Goal: Transaction & Acquisition: Subscribe to service/newsletter

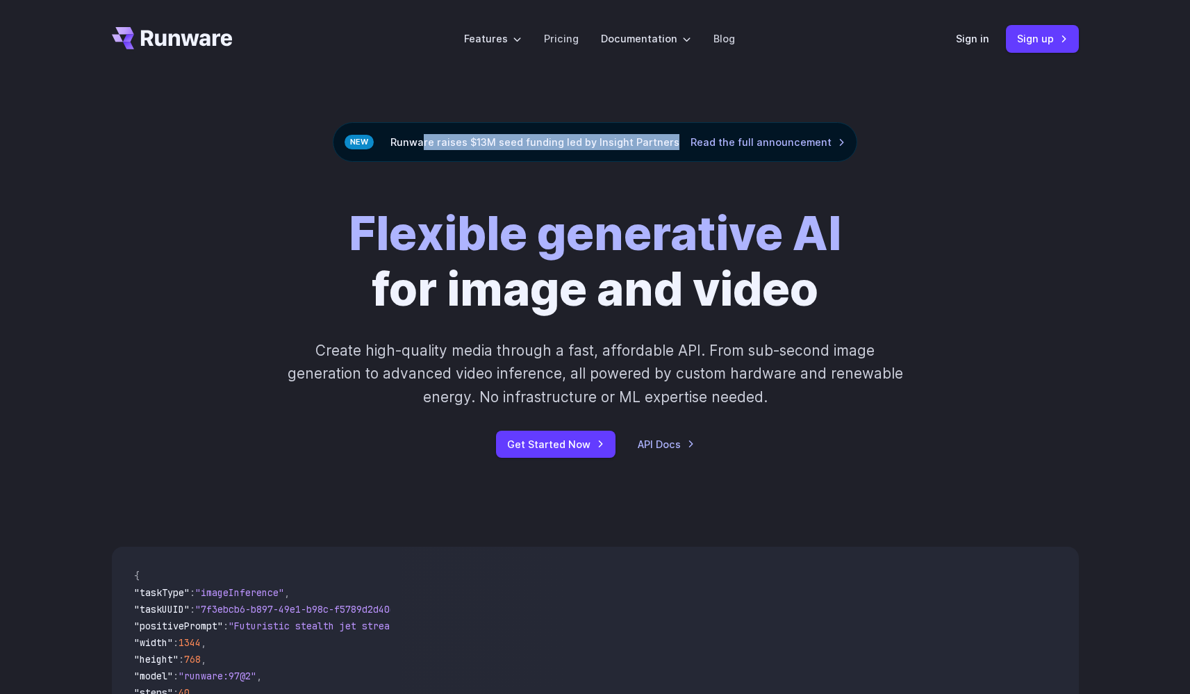
drag, startPoint x: 425, startPoint y: 142, endPoint x: 671, endPoint y: 142, distance: 245.8
click at [671, 141] on div "Runware raises $13M seed funding led by Insight Partners Read the full announce…" at bounding box center [595, 142] width 524 height 40
click at [985, 165] on div "Flexible generative AI for image and video Create high-quality media through a …" at bounding box center [595, 332] width 1190 height 340
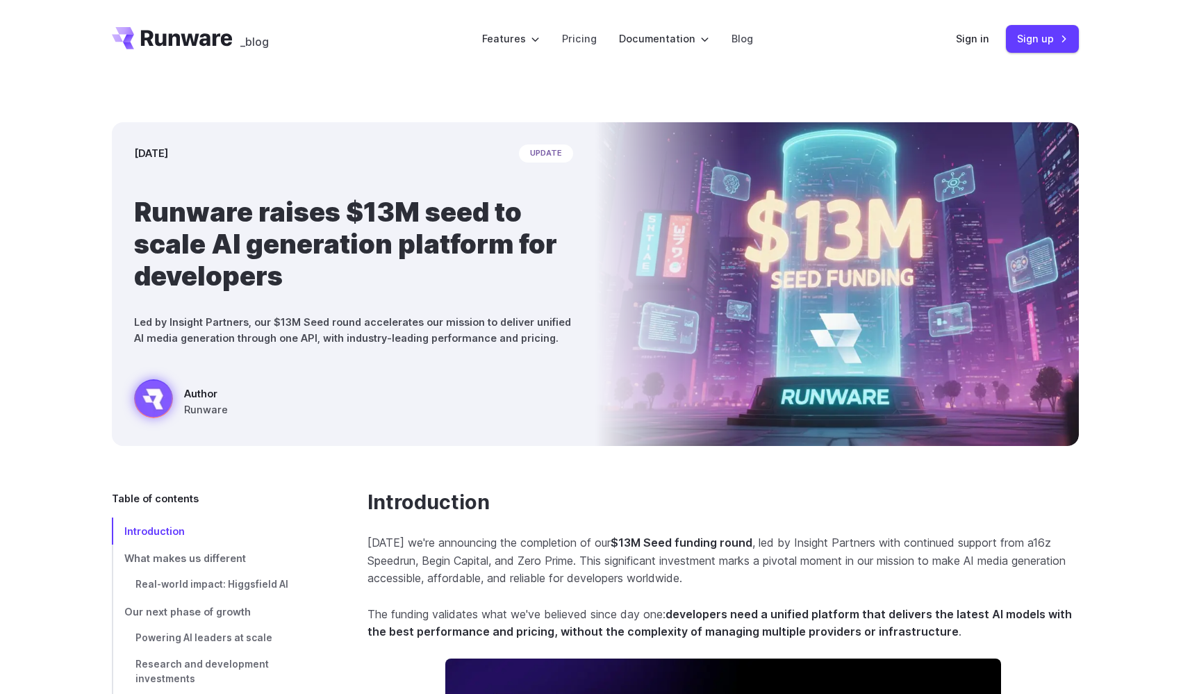
click at [201, 46] on icon "Go to /" at bounding box center [172, 38] width 121 height 22
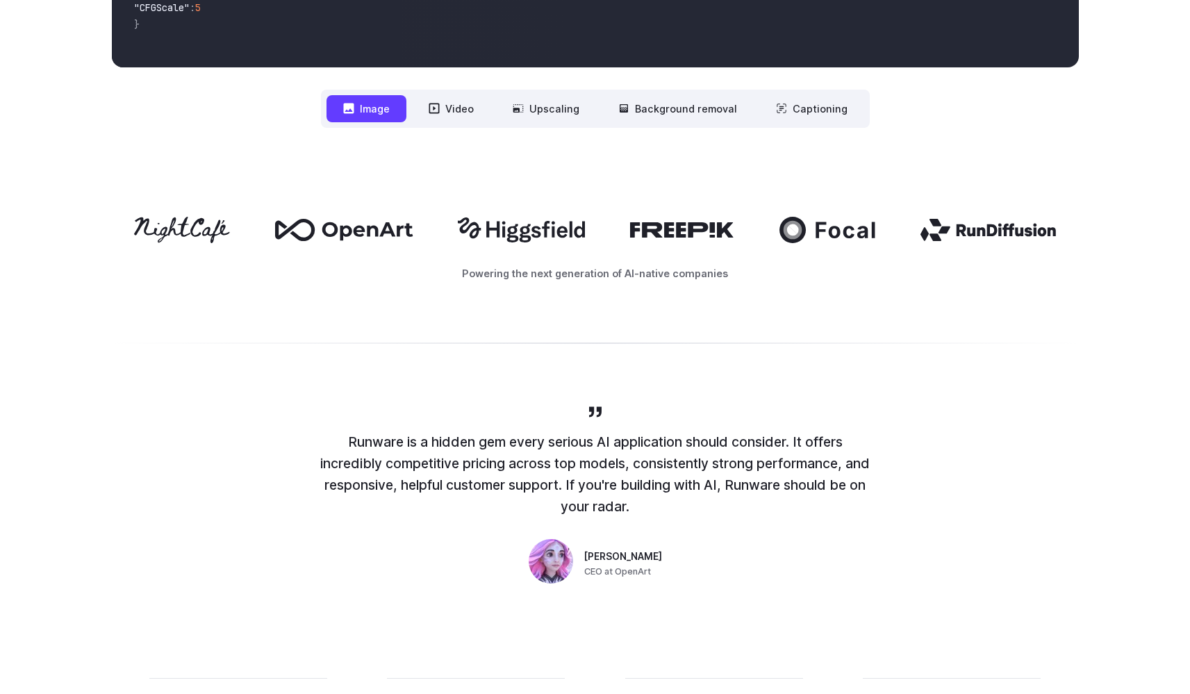
scroll to position [709, 0]
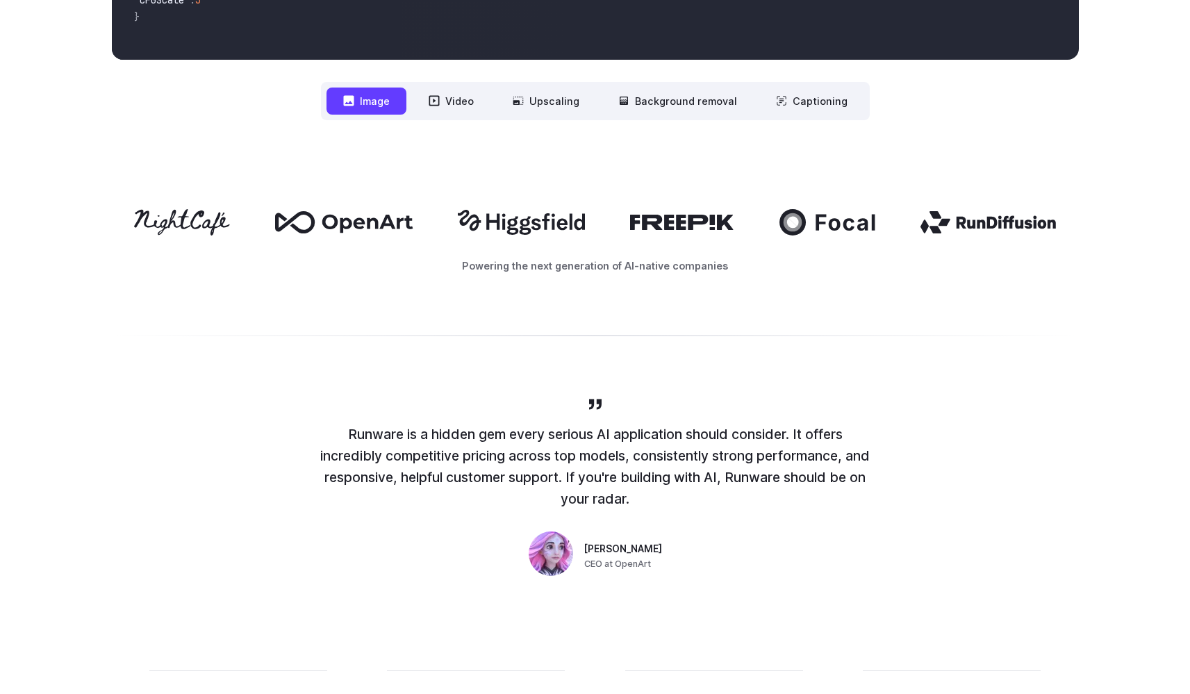
click at [655, 223] on icon at bounding box center [682, 222] width 105 height 15
click at [542, 222] on icon at bounding box center [521, 222] width 127 height 25
click at [403, 224] on icon at bounding box center [344, 222] width 138 height 22
click at [189, 220] on icon at bounding box center [182, 222] width 97 height 26
click at [969, 219] on icon at bounding box center [987, 222] width 135 height 22
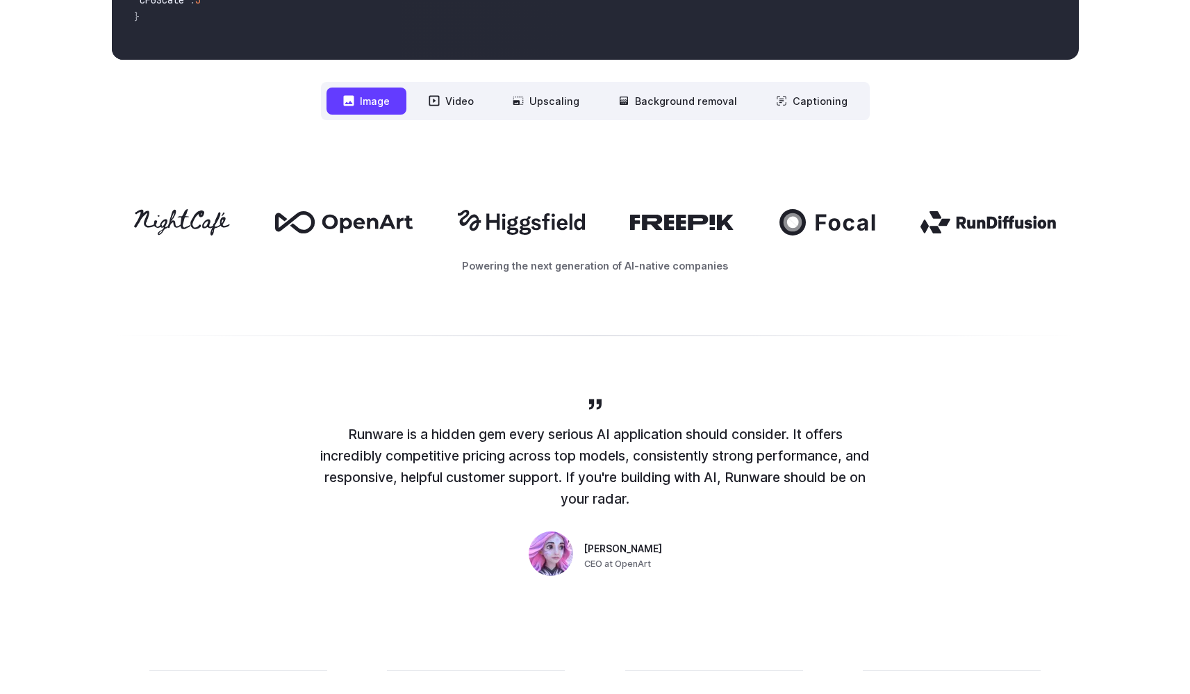
click at [876, 219] on icon at bounding box center [846, 223] width 60 height 17
click at [708, 219] on icon at bounding box center [682, 222] width 105 height 15
click at [504, 219] on icon at bounding box center [521, 222] width 127 height 25
click at [474, 96] on button "Video" at bounding box center [451, 101] width 78 height 27
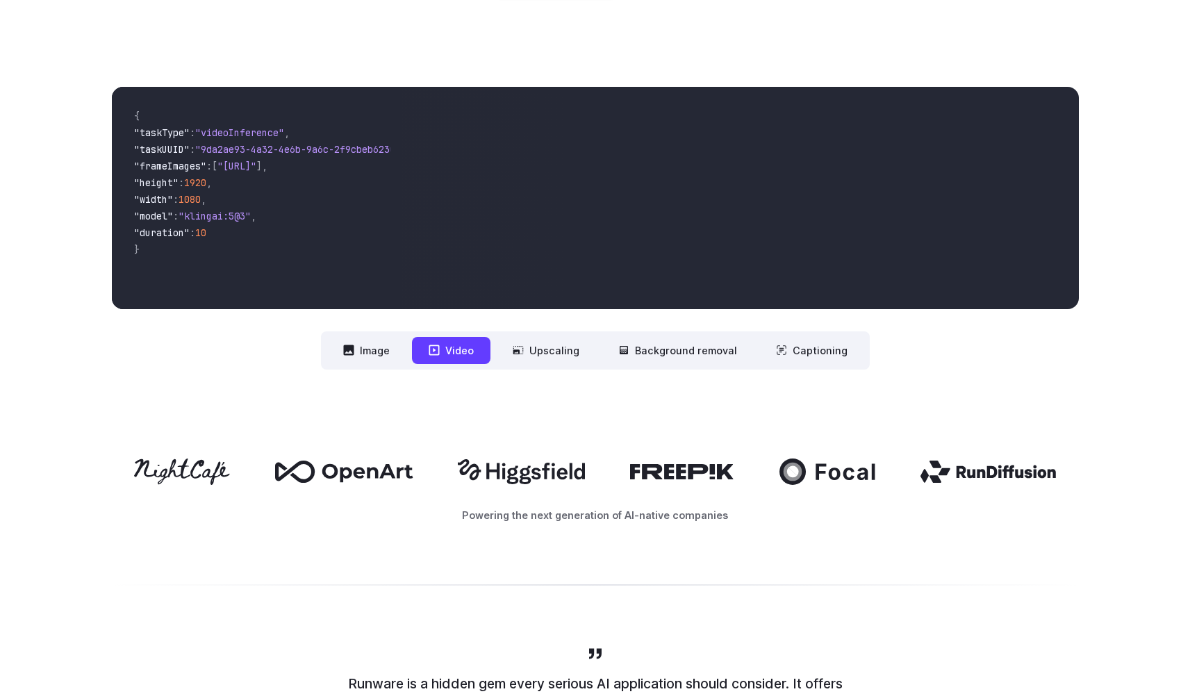
scroll to position [469, 0]
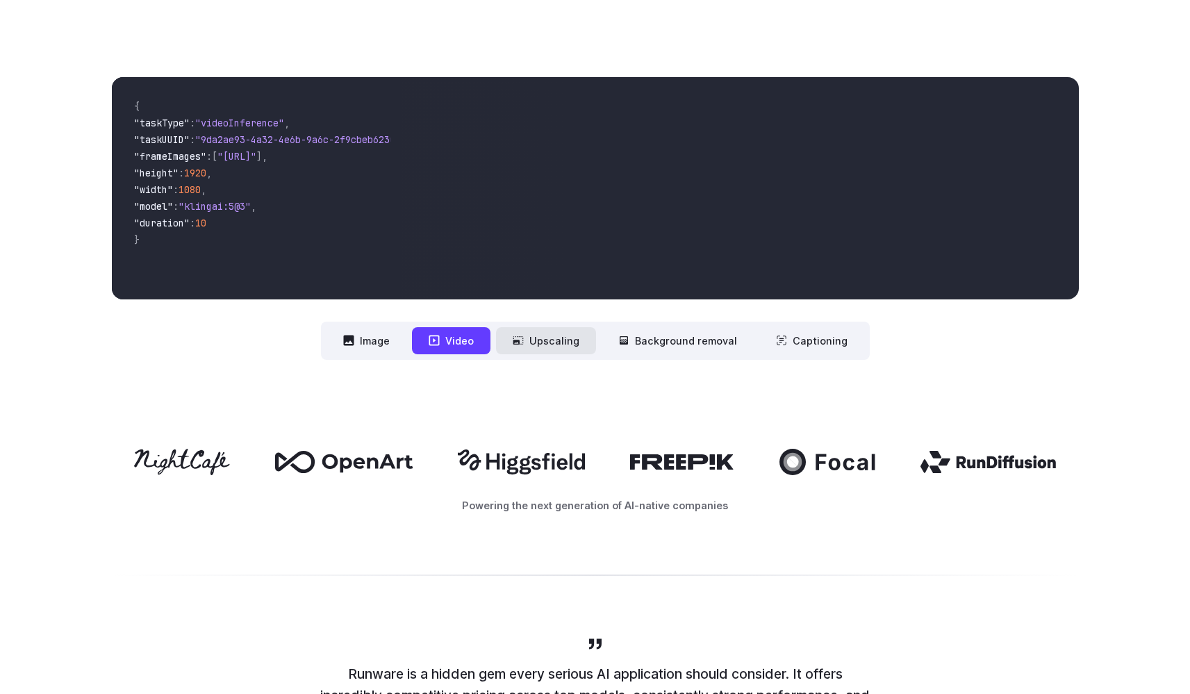
click at [574, 334] on button "Upscaling" at bounding box center [546, 340] width 100 height 27
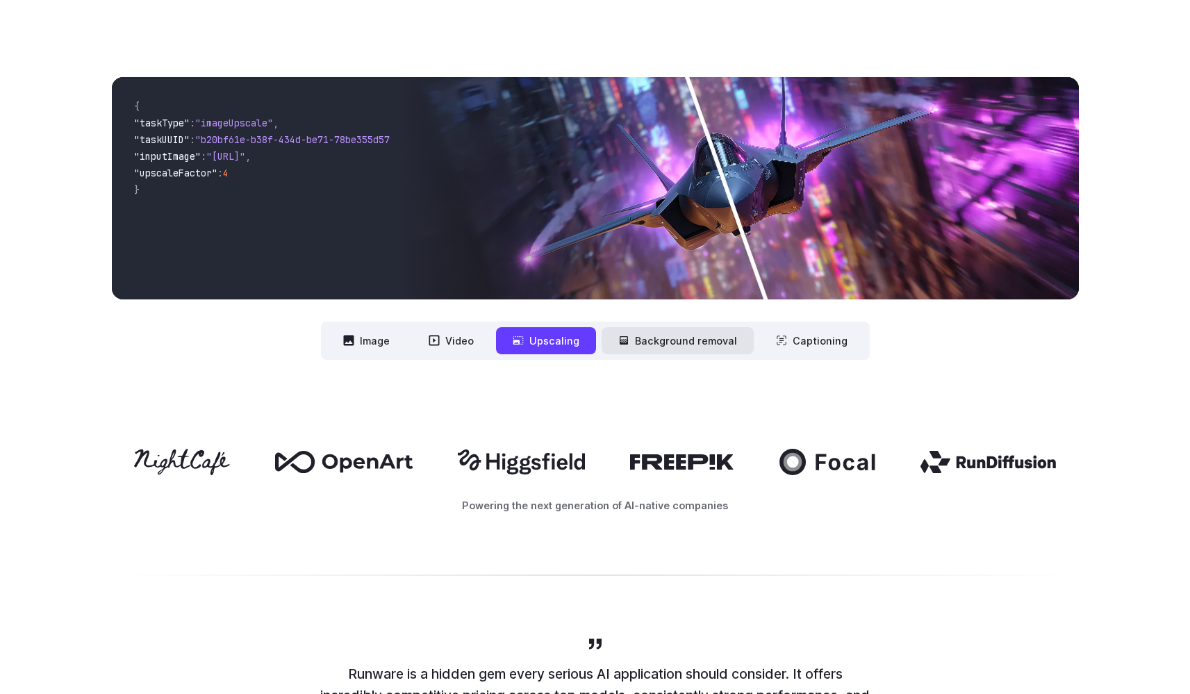
click at [713, 341] on button "Background removal" at bounding box center [677, 340] width 152 height 27
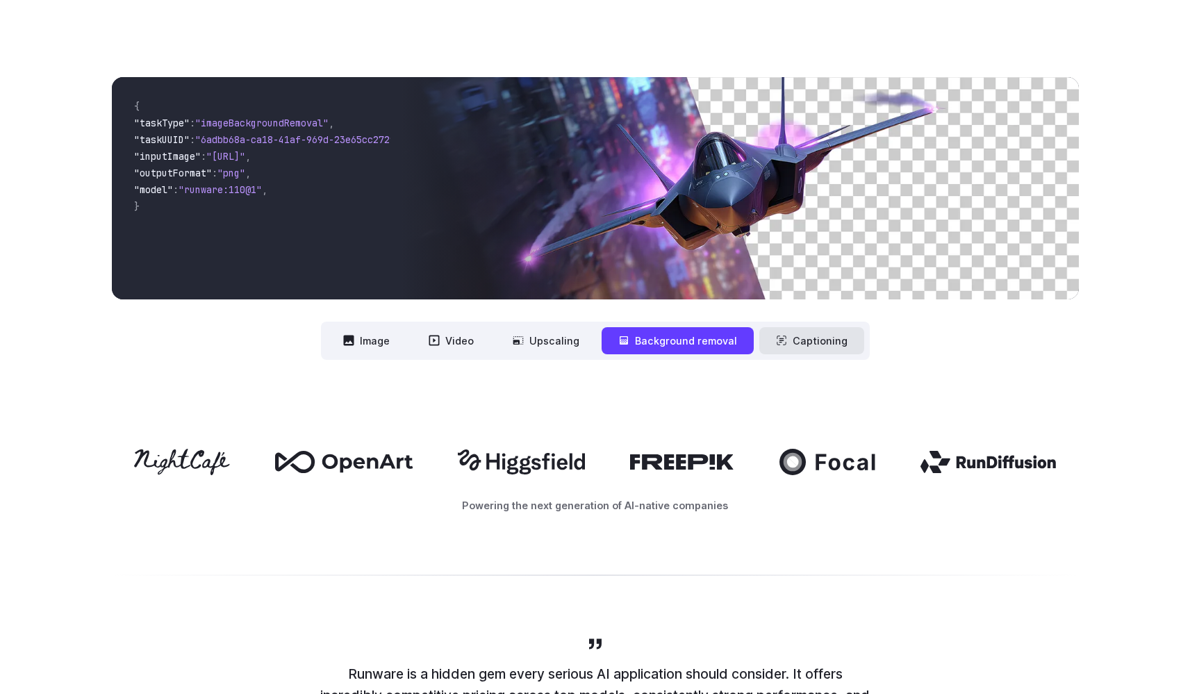
click at [823, 342] on button "Captioning" at bounding box center [811, 340] width 105 height 27
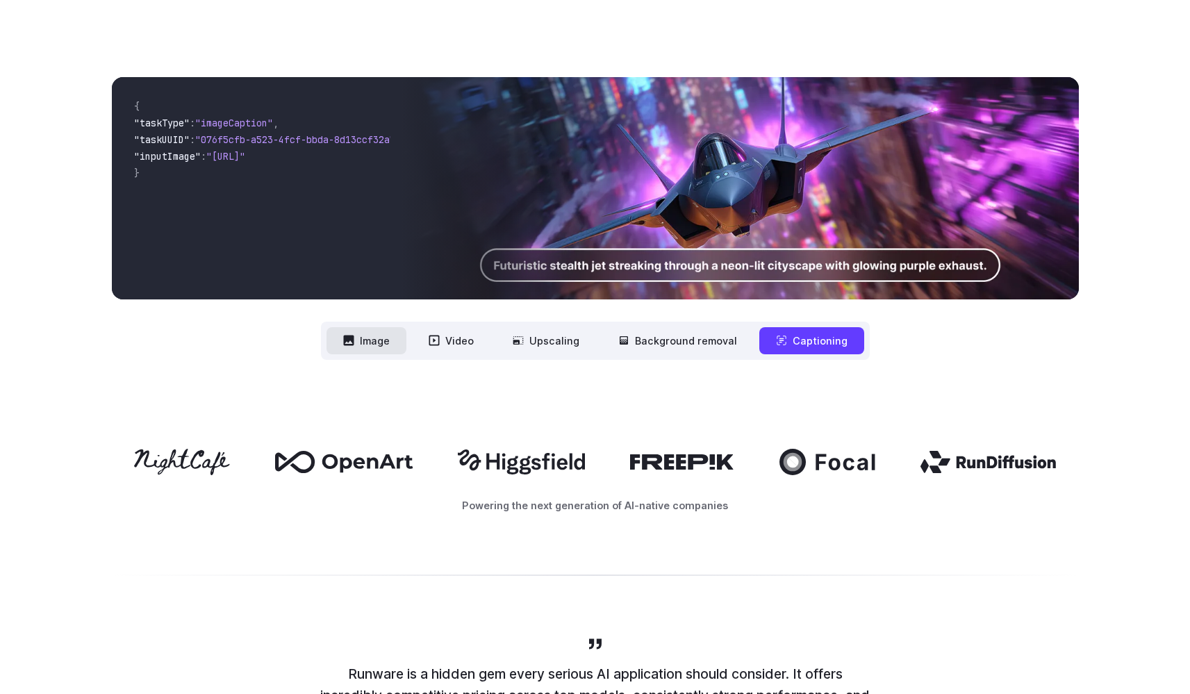
click at [365, 344] on button "Image" at bounding box center [366, 340] width 80 height 27
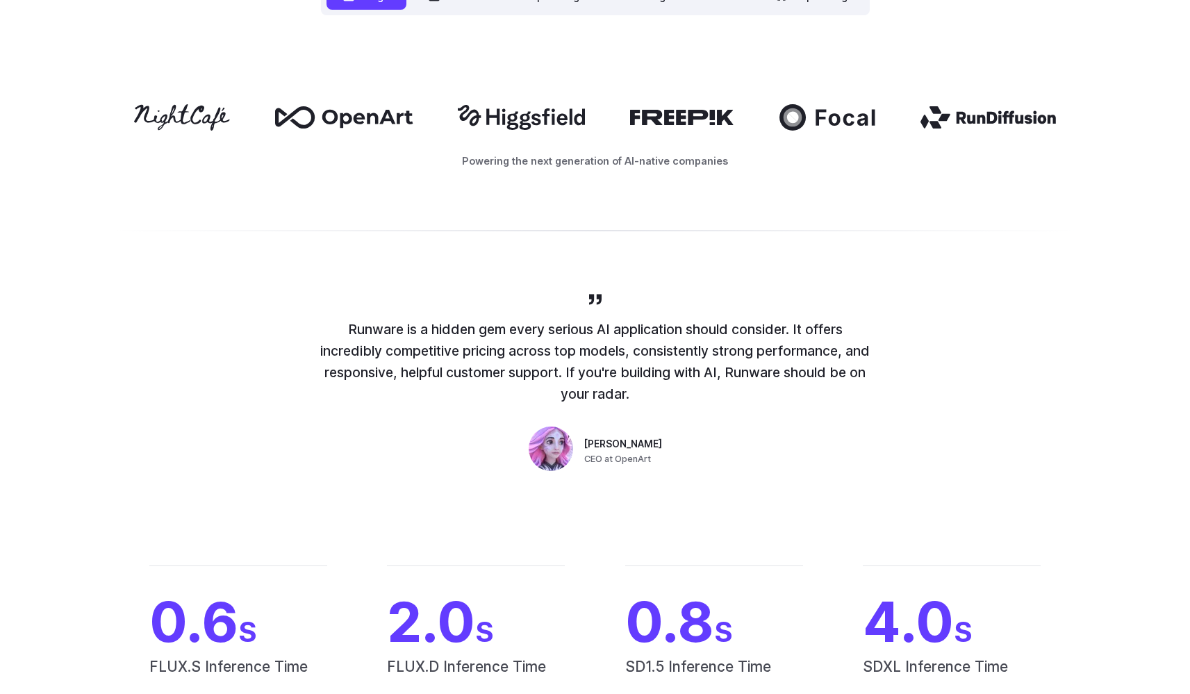
scroll to position [830, 0]
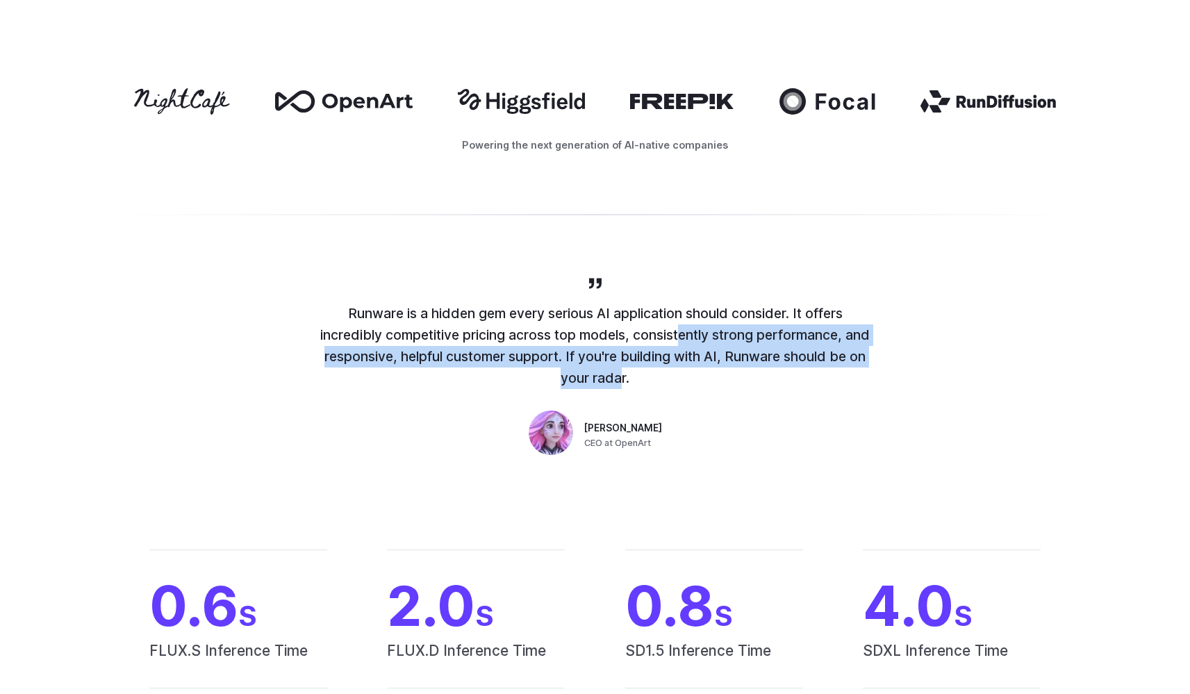
drag, startPoint x: 672, startPoint y: 330, endPoint x: 613, endPoint y: 374, distance: 74.4
click at [613, 374] on p "Runware is a hidden gem every serious AI application should consider. It offers…" at bounding box center [595, 345] width 556 height 85
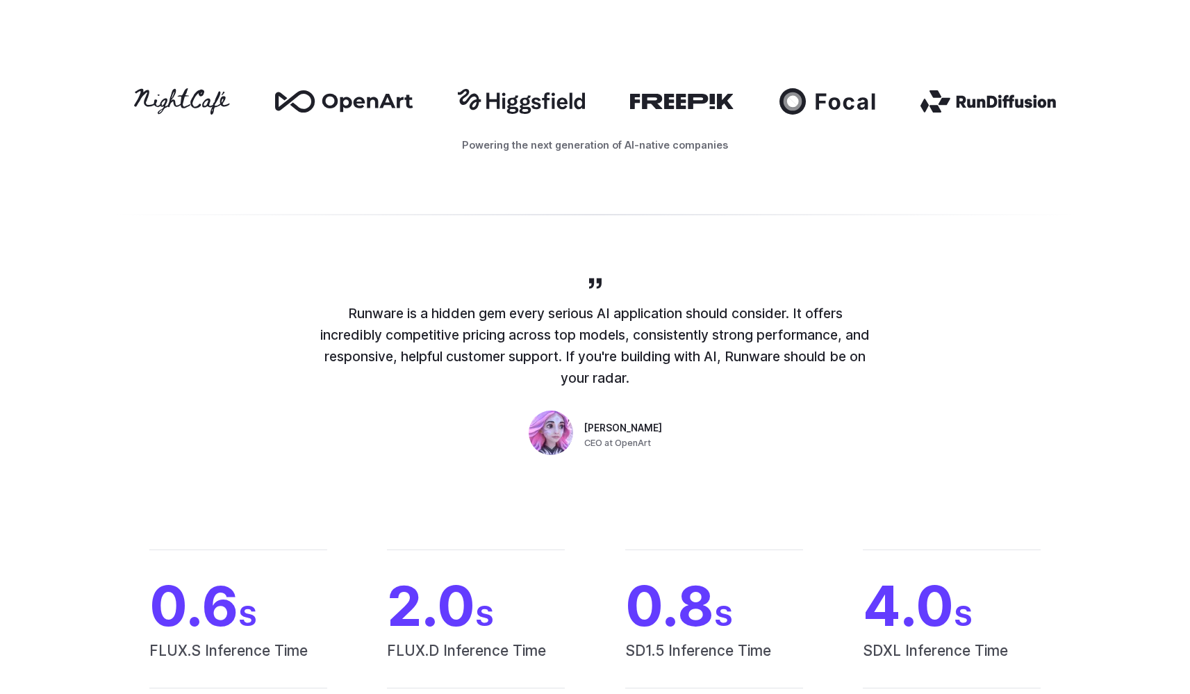
click at [810, 397] on div "Runware is a hidden gem every serious AI application should consider. It offers…" at bounding box center [595, 367] width 556 height 185
drag, startPoint x: 694, startPoint y: 419, endPoint x: 827, endPoint y: 419, distance: 132.6
click at [695, 419] on div "Runware is a hidden gem every serious AI application should consider. It offers…" at bounding box center [595, 367] width 556 height 185
click at [827, 419] on div "Runware is a hidden gem every serious AI application should consider. It offers…" at bounding box center [595, 367] width 556 height 185
click at [730, 421] on div "Runware is a hidden gem every serious AI application should consider. It offers…" at bounding box center [595, 367] width 556 height 185
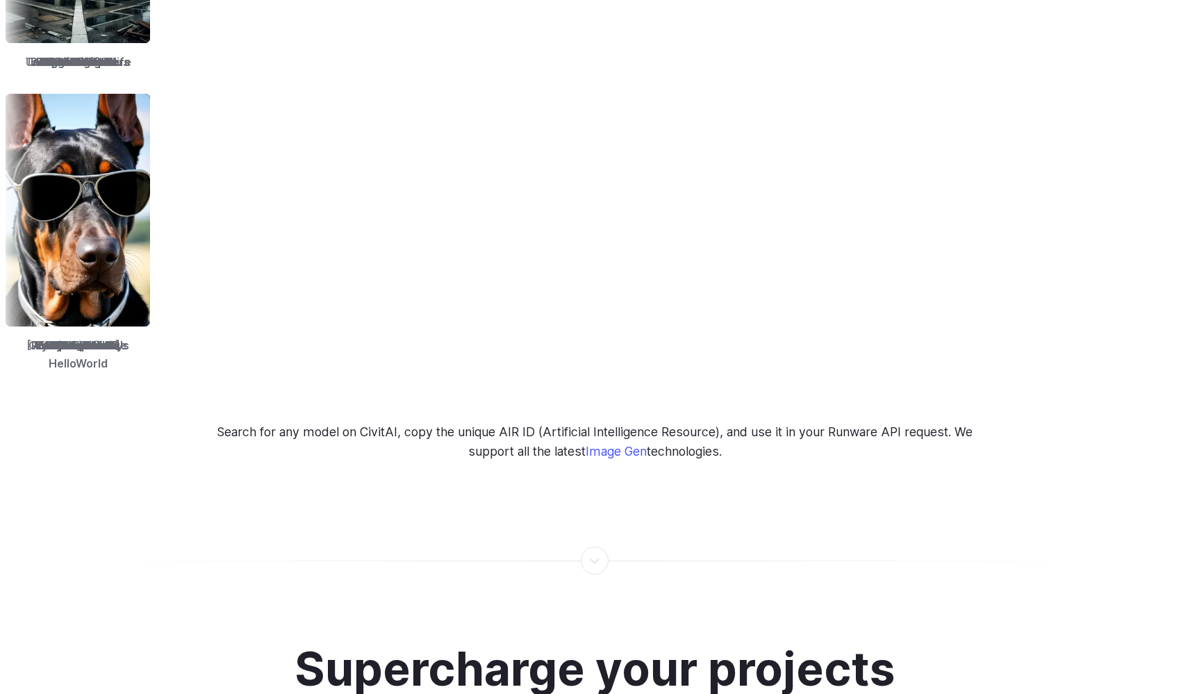
scroll to position [2763, 0]
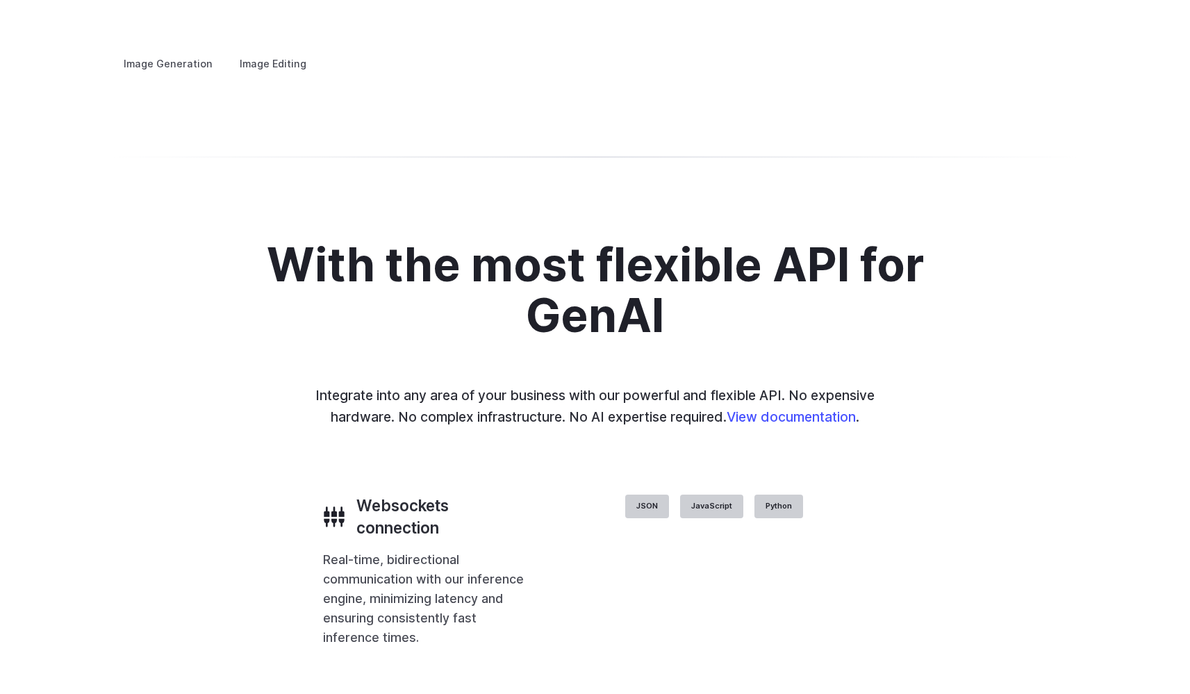
click at [0, 0] on summary "Concept design" at bounding box center [0, 0] width 0 height 0
click at [0, 0] on summary "Creative styling" at bounding box center [0, 0] width 0 height 0
click at [0, 0] on summary "Architecture" at bounding box center [0, 0] width 0 height 0
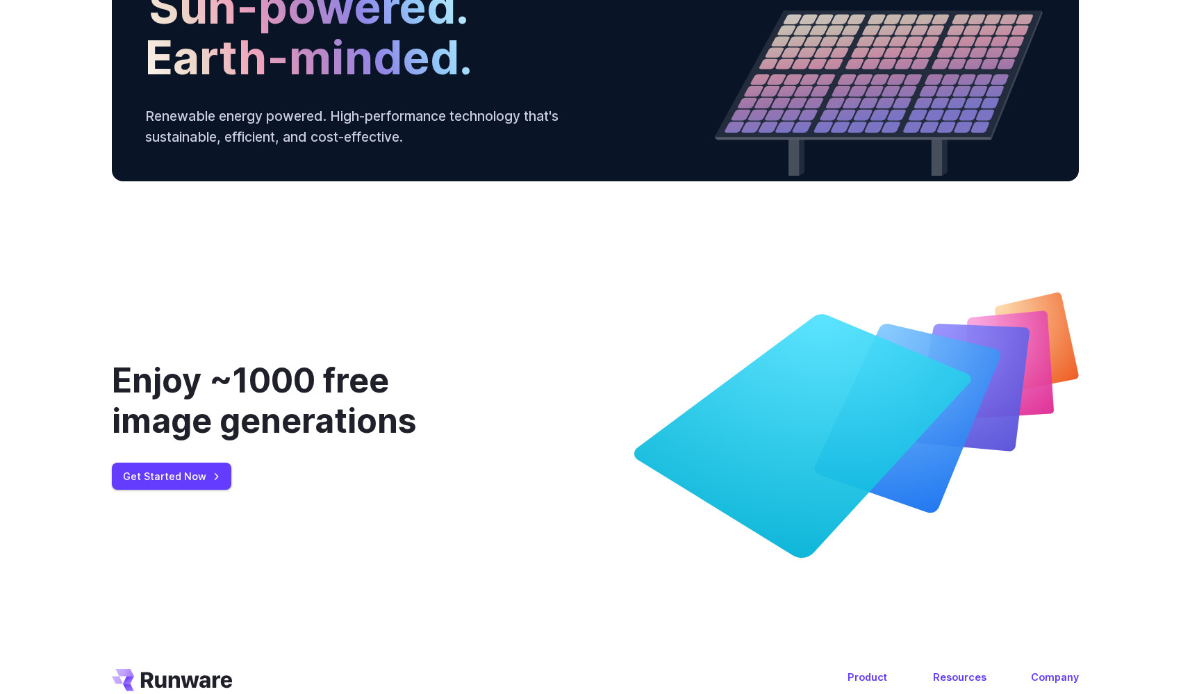
scroll to position [4452, 0]
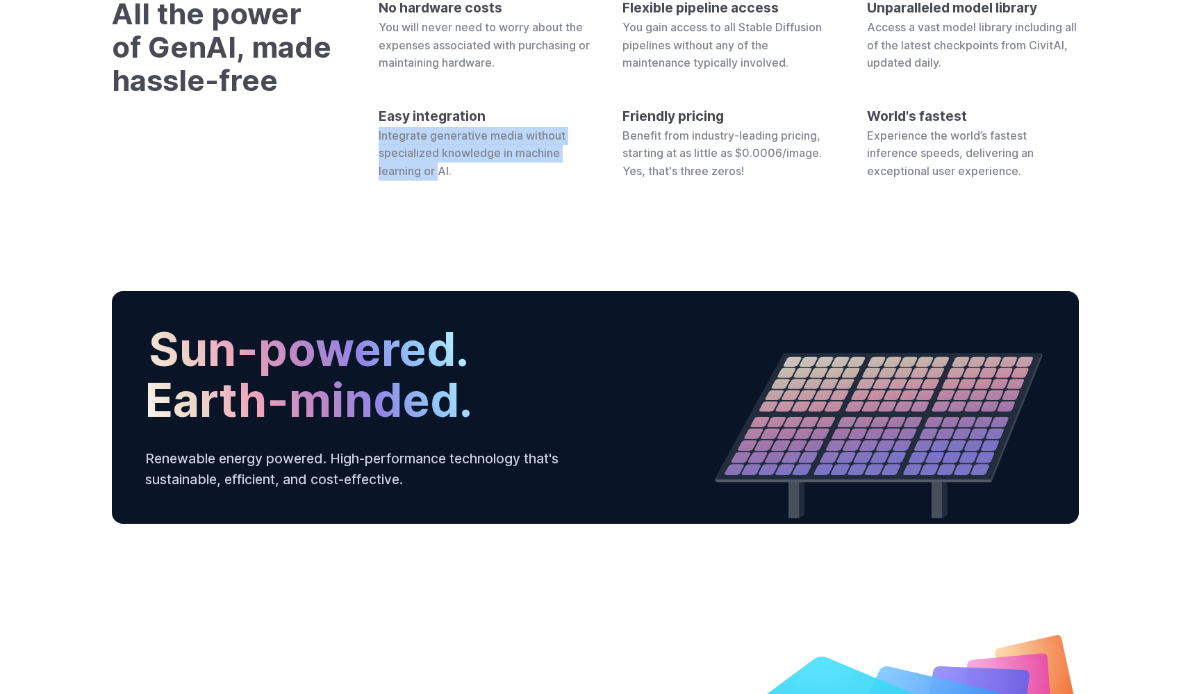
drag, startPoint x: 402, startPoint y: 373, endPoint x: 471, endPoint y: 424, distance: 85.4
click at [453, 181] on div "Easy integration Integrate generative media without specialized knowledge in ma…" at bounding box center [483, 143] width 211 height 75
click at [594, 180] on div "No hardware costs You will never need to worry about the expenses associated wi…" at bounding box center [728, 88] width 700 height 183
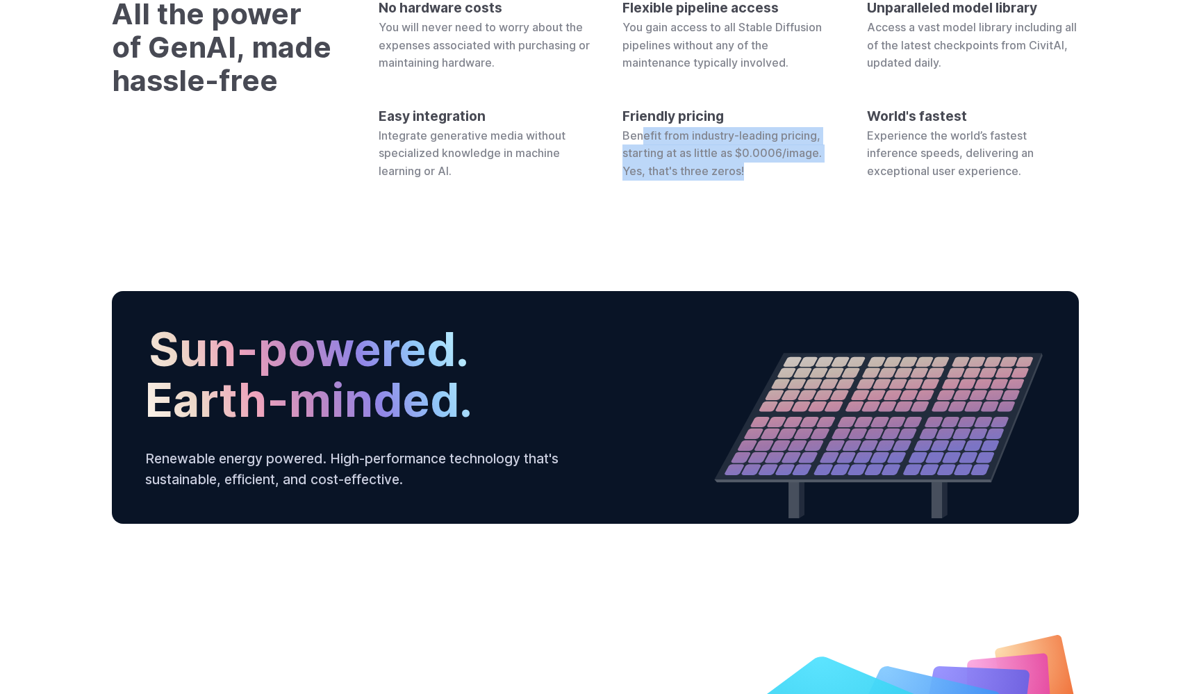
drag, startPoint x: 640, startPoint y: 381, endPoint x: 745, endPoint y: 419, distance: 111.8
click at [745, 181] on div "Friendly pricing Benefit from industry-leading pricing, starting at as little a…" at bounding box center [727, 143] width 211 height 75
click at [800, 181] on div "Friendly pricing Benefit from industry-leading pricing, starting at as little a…" at bounding box center [727, 143] width 211 height 75
click at [822, 181] on div "Friendly pricing Benefit from industry-leading pricing, starting at as little a…" at bounding box center [727, 143] width 211 height 75
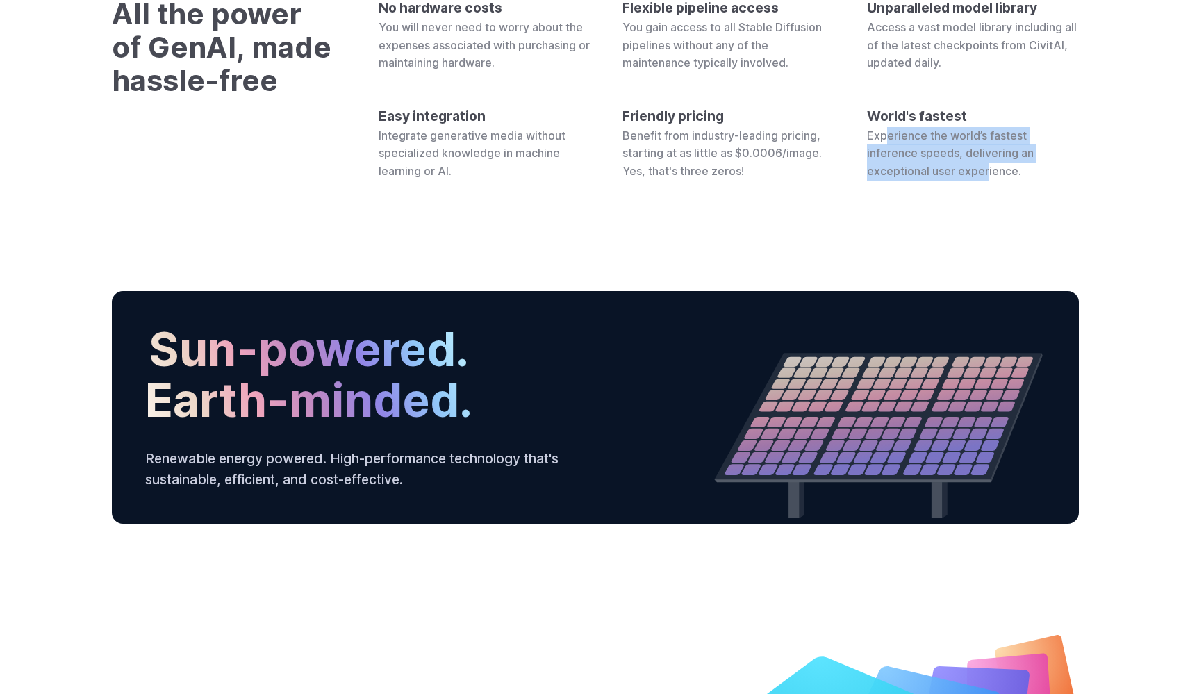
drag, startPoint x: 887, startPoint y: 382, endPoint x: 986, endPoint y: 415, distance: 104.5
click at [986, 178] on span "Experience the world’s fastest inference speeds, delivering an exceptional user…" at bounding box center [950, 152] width 167 height 49
click at [1084, 180] on div "All the power of GenAI, made hassle-free No hardware costs You will never need …" at bounding box center [595, 88] width 1000 height 183
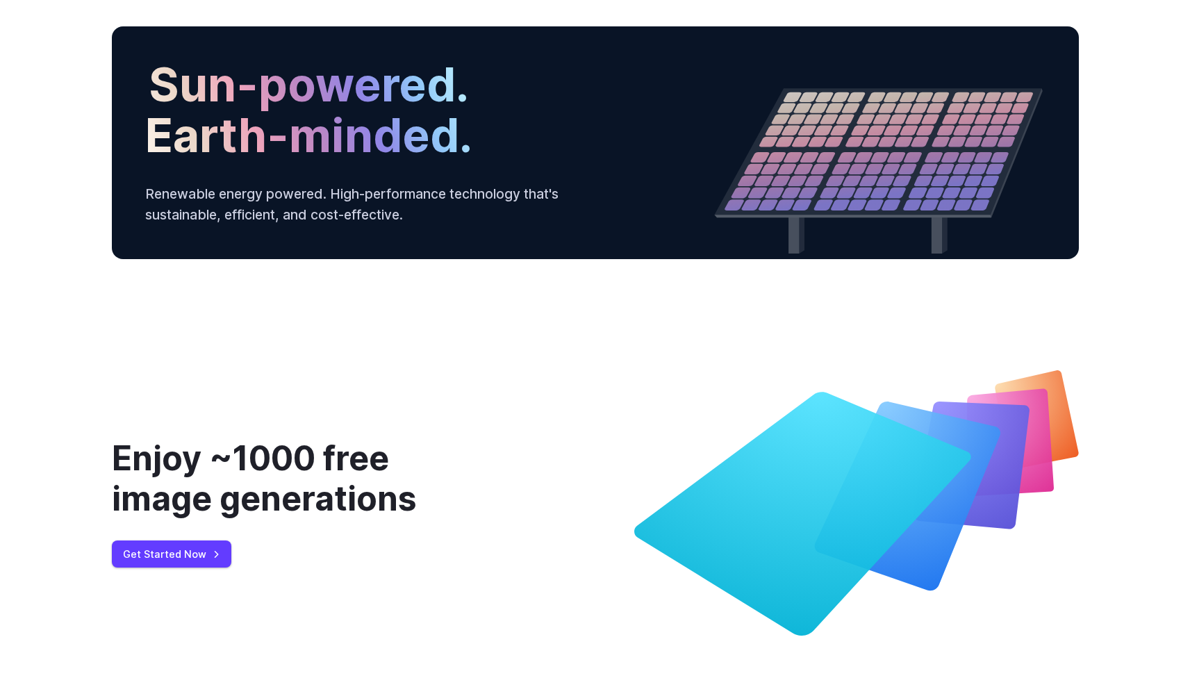
scroll to position [4963, 0]
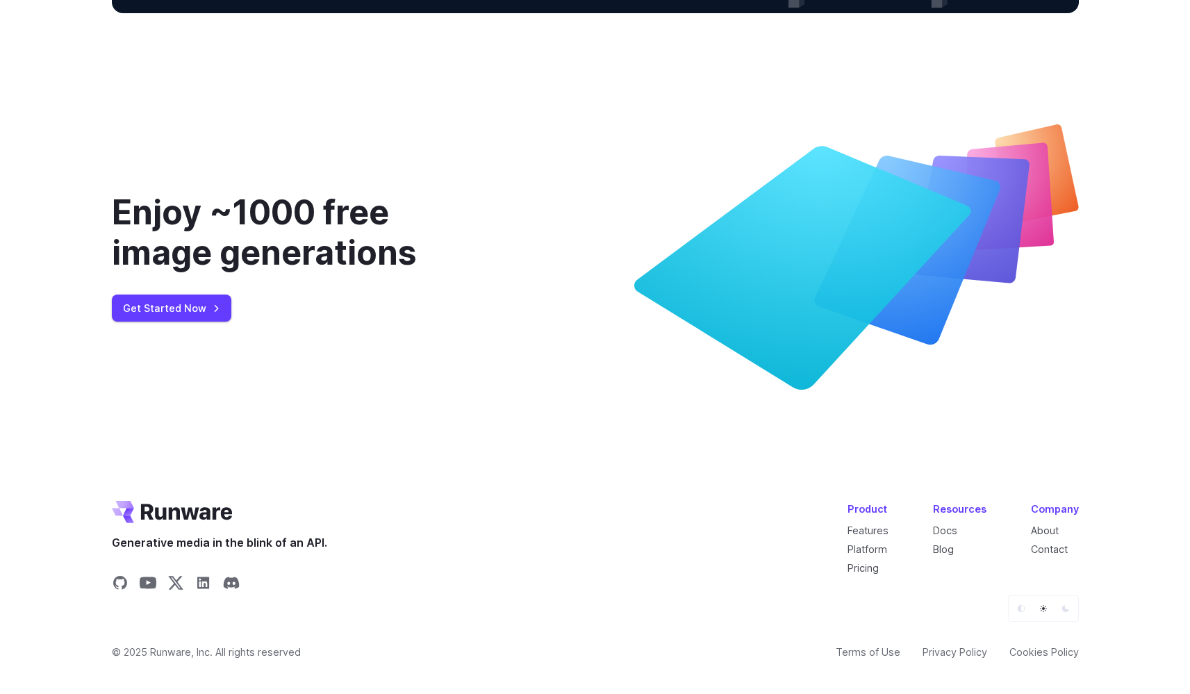
click at [992, 283] on icon at bounding box center [971, 220] width 116 height 128
click at [806, 390] on icon at bounding box center [802, 268] width 337 height 244
click at [661, 390] on icon at bounding box center [856, 256] width 444 height 265
click at [522, 390] on div "Enjoy ~1000 free image generations Get Started Now" at bounding box center [595, 256] width 967 height 265
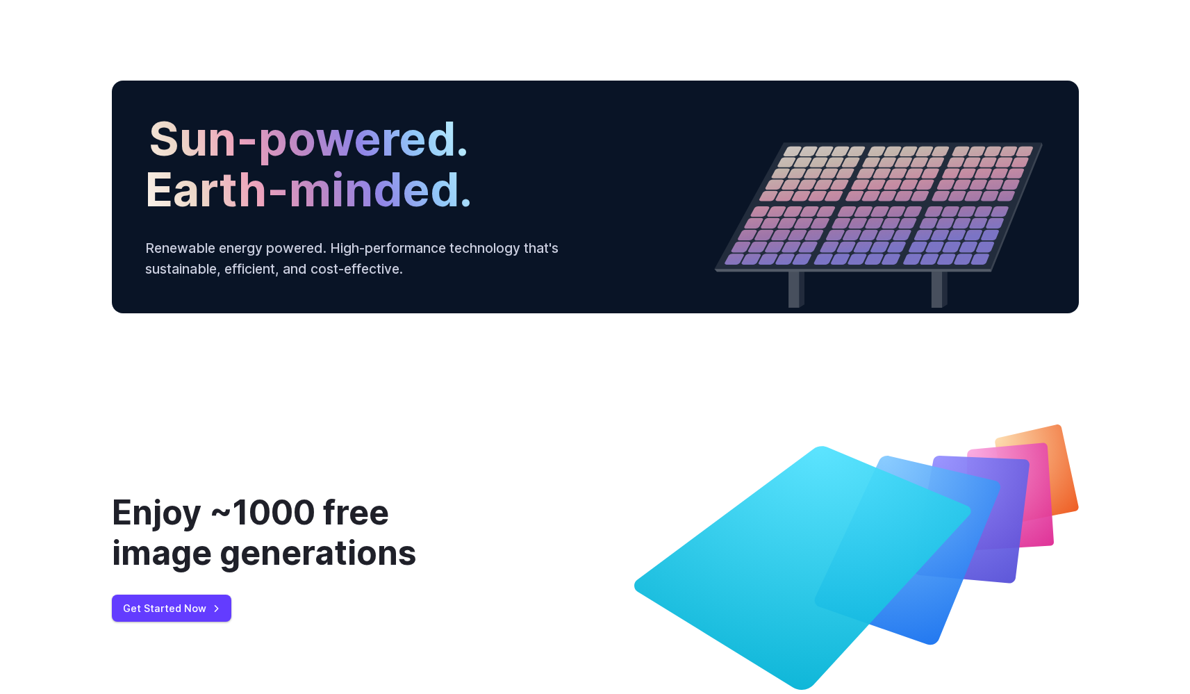
scroll to position [4465, 0]
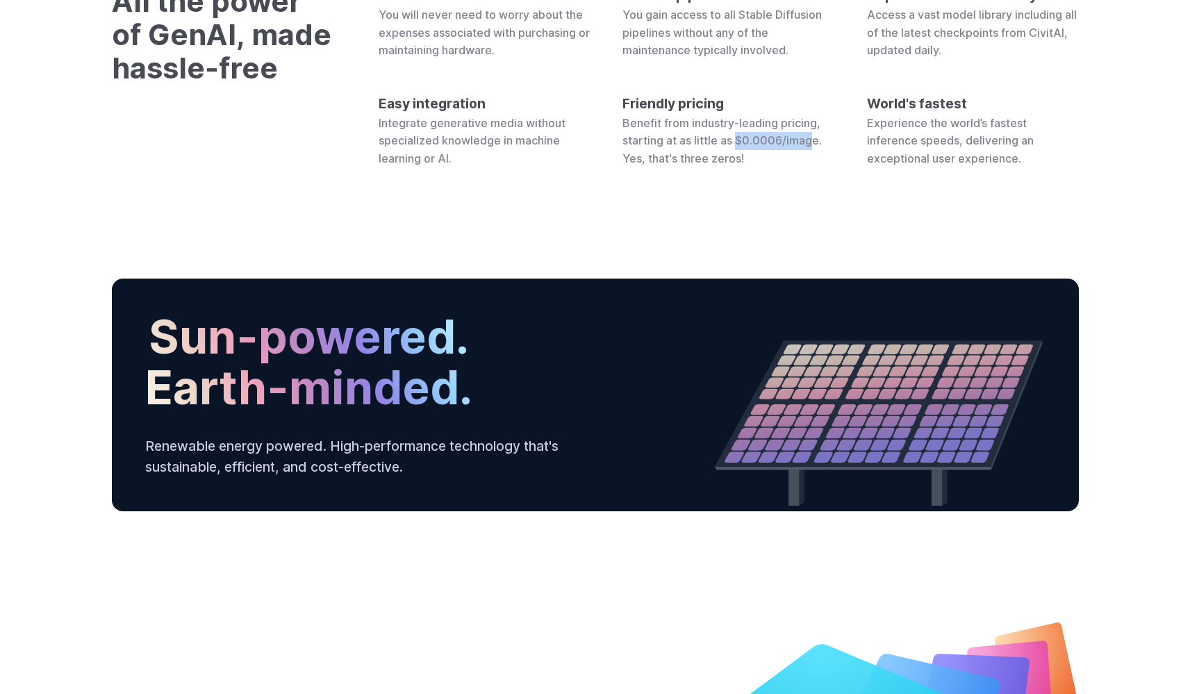
drag, startPoint x: 738, startPoint y: 385, endPoint x: 813, endPoint y: 385, distance: 75.0
click at [813, 165] on span "Benefit from industry-leading pricing, starting at as little as $0.0006/image. …" at bounding box center [721, 140] width 199 height 49
click at [818, 165] on span "Benefit from industry-leading pricing, starting at as little as $0.0006/image. …" at bounding box center [721, 140] width 199 height 49
drag, startPoint x: 819, startPoint y: 387, endPoint x: 738, endPoint y: 390, distance: 81.3
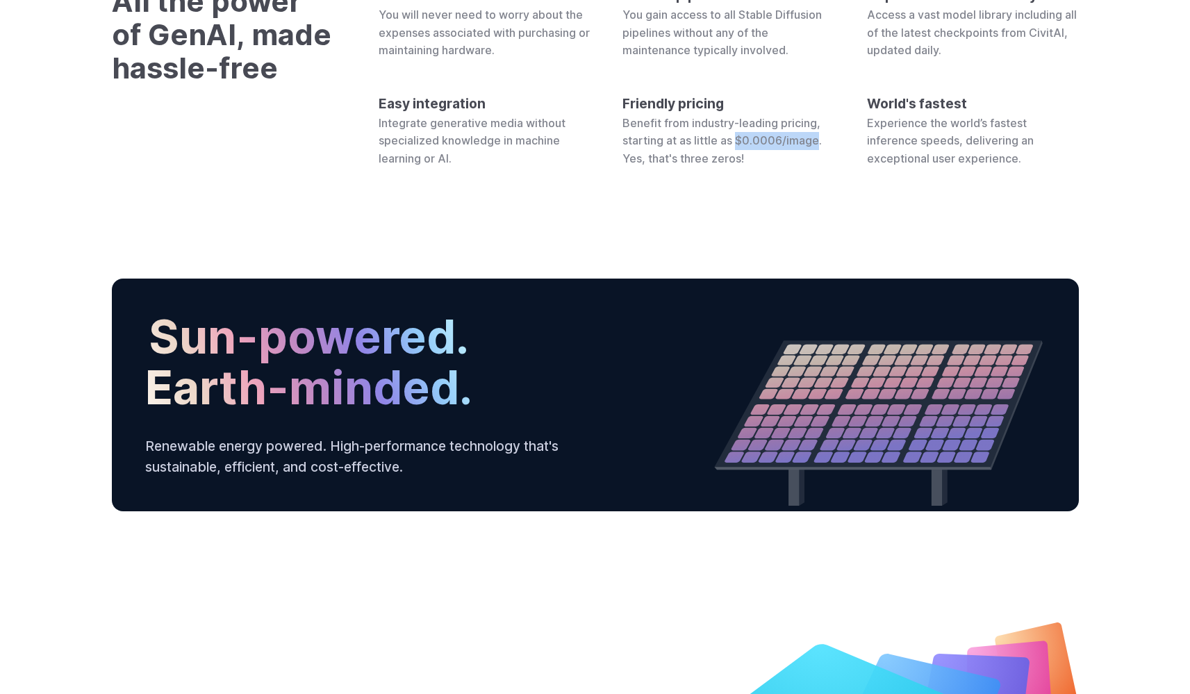
click at [738, 165] on span "Benefit from industry-leading pricing, starting at as little as $0.0006/image. …" at bounding box center [721, 140] width 199 height 49
copy span "$0.0006/image"
click at [746, 234] on div "All the power of GenAI, made hassle-free No hardware costs You will never need …" at bounding box center [595, 76] width 1190 height 316
click at [772, 168] on div "Friendly pricing Benefit from industry-leading pricing, starting at as little a…" at bounding box center [727, 130] width 211 height 75
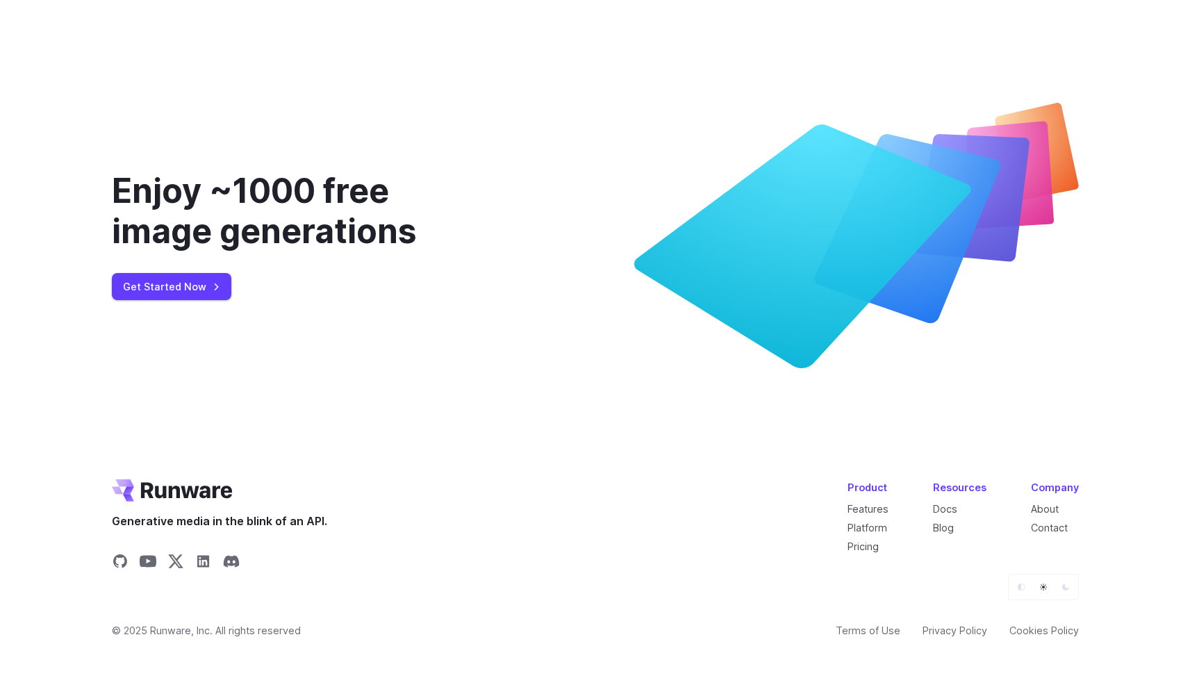
scroll to position [4995, 0]
click at [163, 300] on link "Get Started Now" at bounding box center [171, 286] width 119 height 27
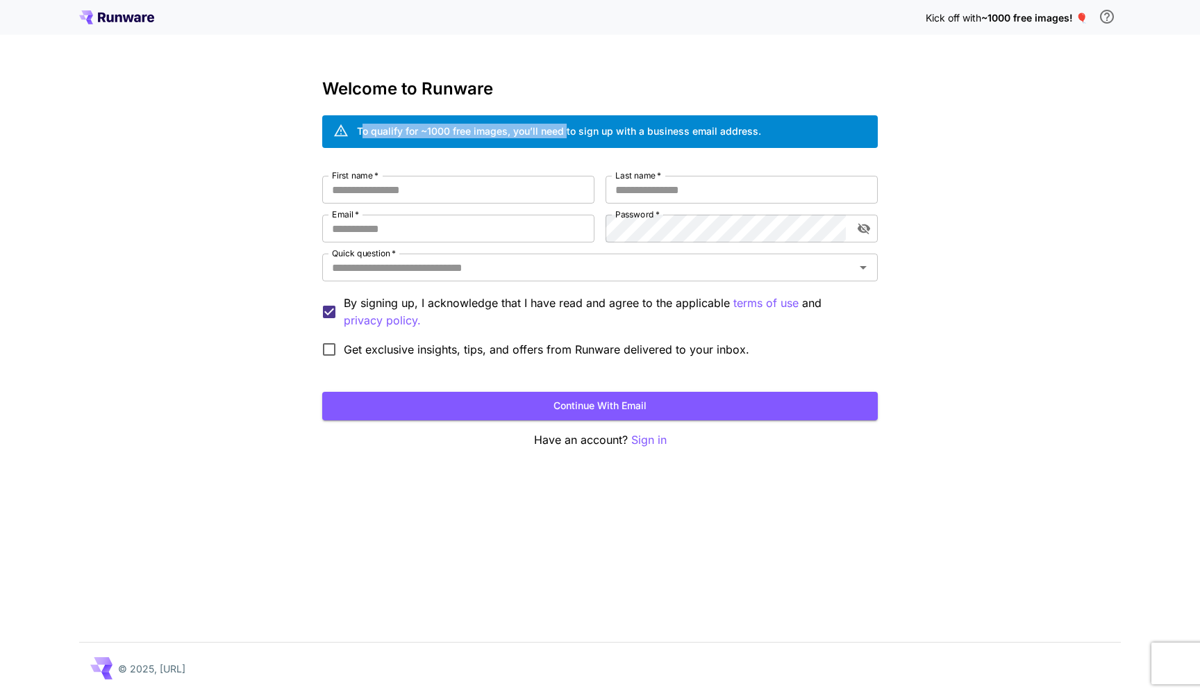
drag, startPoint x: 363, startPoint y: 126, endPoint x: 567, endPoint y: 128, distance: 203.5
click at [567, 128] on div "To qualify for ~1000 free images, you’ll need to sign up with a business email …" at bounding box center [559, 131] width 404 height 15
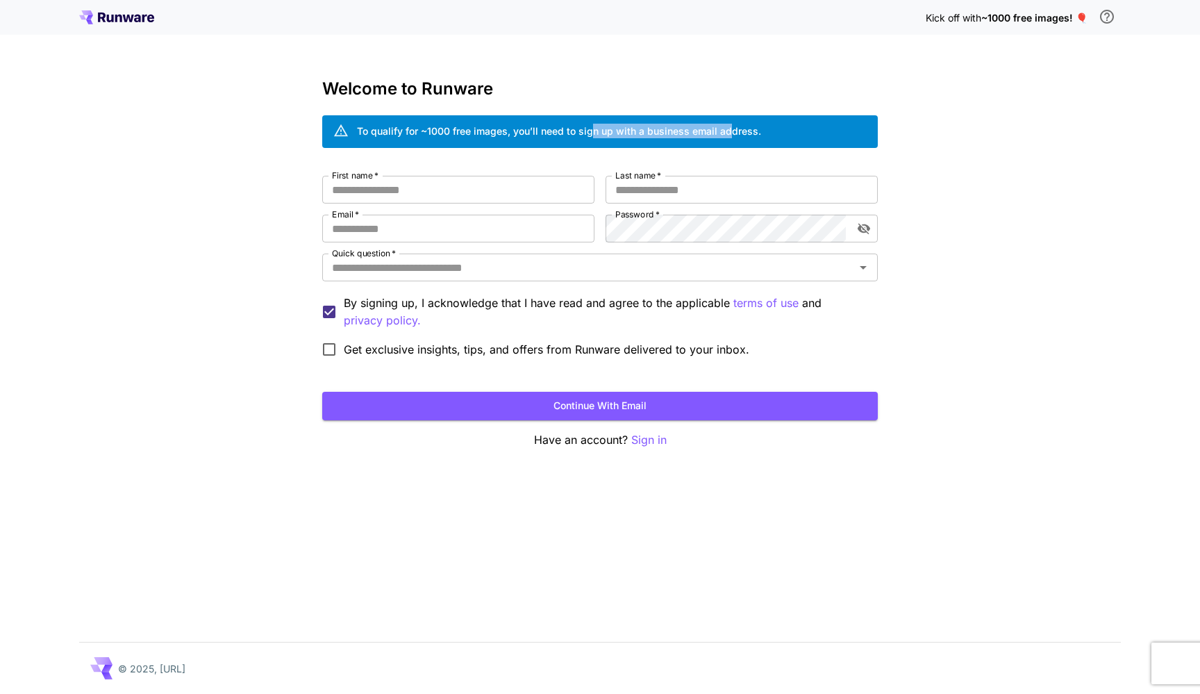
drag, startPoint x: 592, startPoint y: 128, endPoint x: 731, endPoint y: 128, distance: 138.2
click at [731, 128] on div "To qualify for ~1000 free images, you’ll need to sign up with a business email …" at bounding box center [559, 131] width 404 height 15
click at [747, 128] on div "To qualify for ~1000 free images, you’ll need to sign up with a business email …" at bounding box center [559, 131] width 404 height 15
type input "********"
type input "*****"
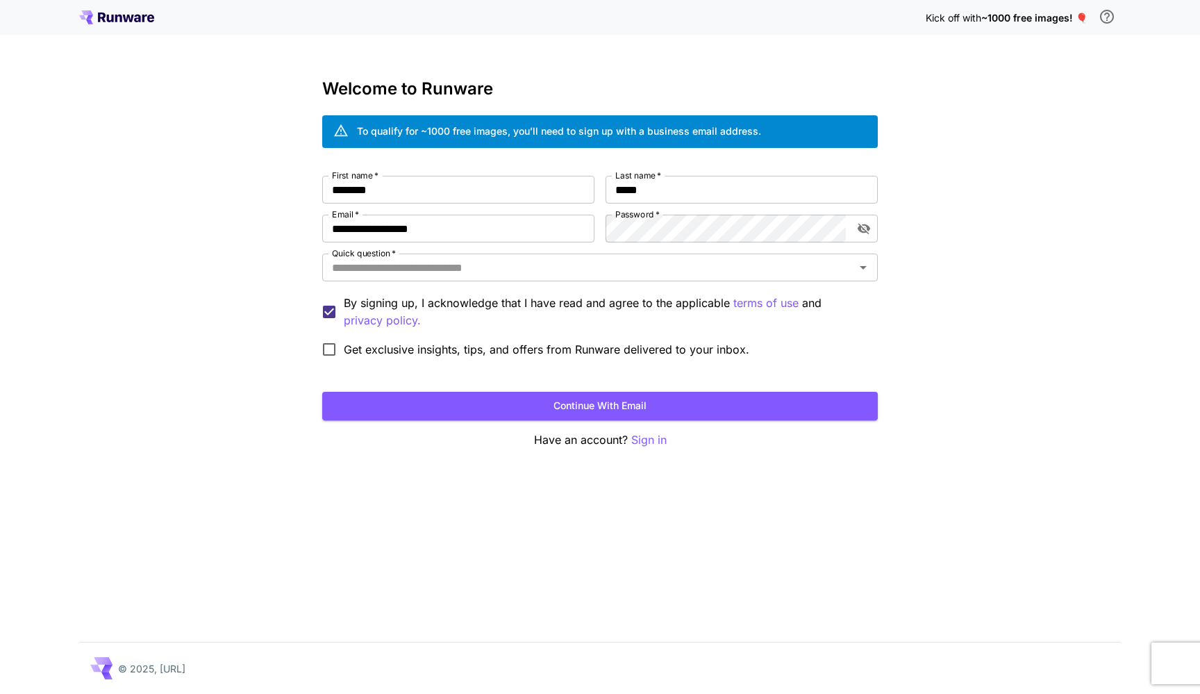
click at [1056, 430] on div "**********" at bounding box center [600, 347] width 1200 height 694
drag, startPoint x: 347, startPoint y: 231, endPoint x: 306, endPoint y: 230, distance: 40.3
click at [306, 230] on div "**********" at bounding box center [600, 347] width 1200 height 694
click at [381, 278] on div "Quick question   *" at bounding box center [600, 267] width 556 height 28
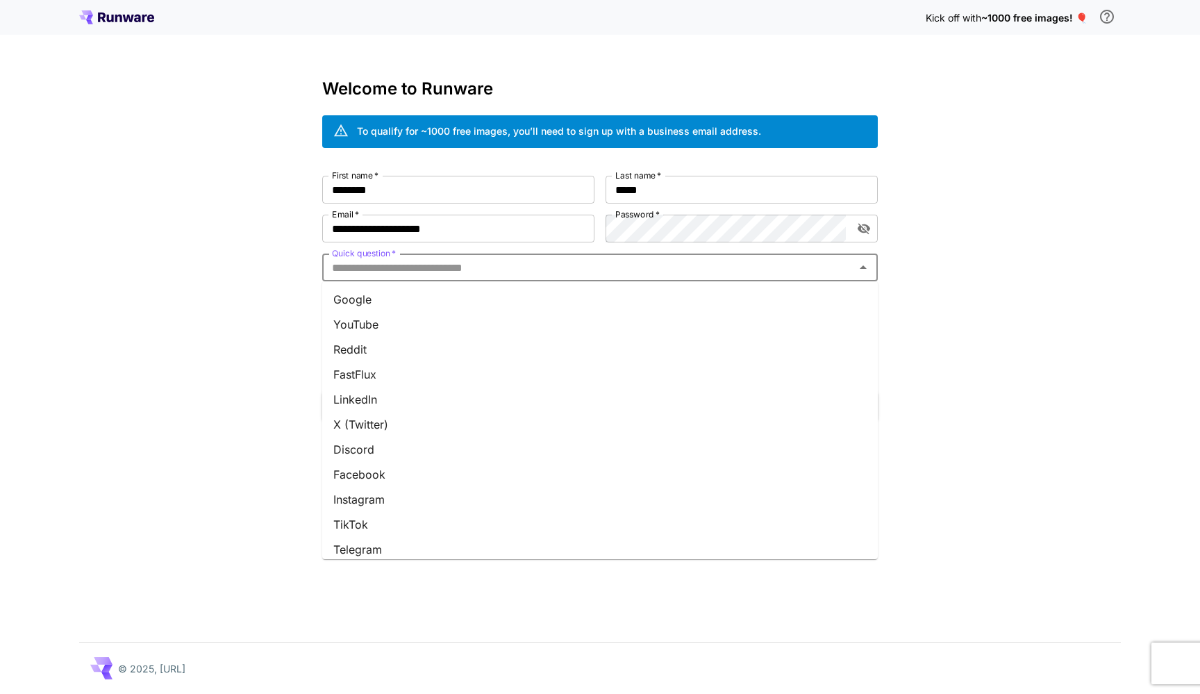
click at [374, 306] on li "Google" at bounding box center [600, 299] width 556 height 25
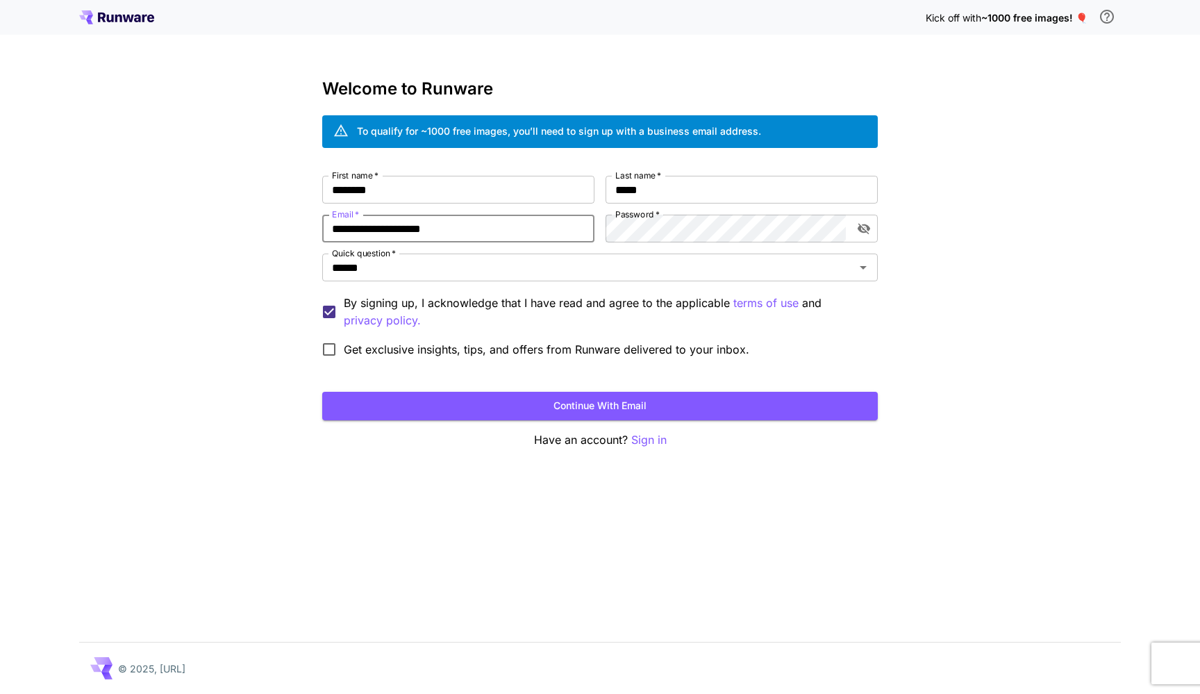
drag, startPoint x: 362, startPoint y: 228, endPoint x: 282, endPoint y: 228, distance: 79.9
click at [282, 228] on div "**********" at bounding box center [600, 347] width 1200 height 694
type input "**********"
click at [747, 481] on div "**********" at bounding box center [600, 347] width 1200 height 694
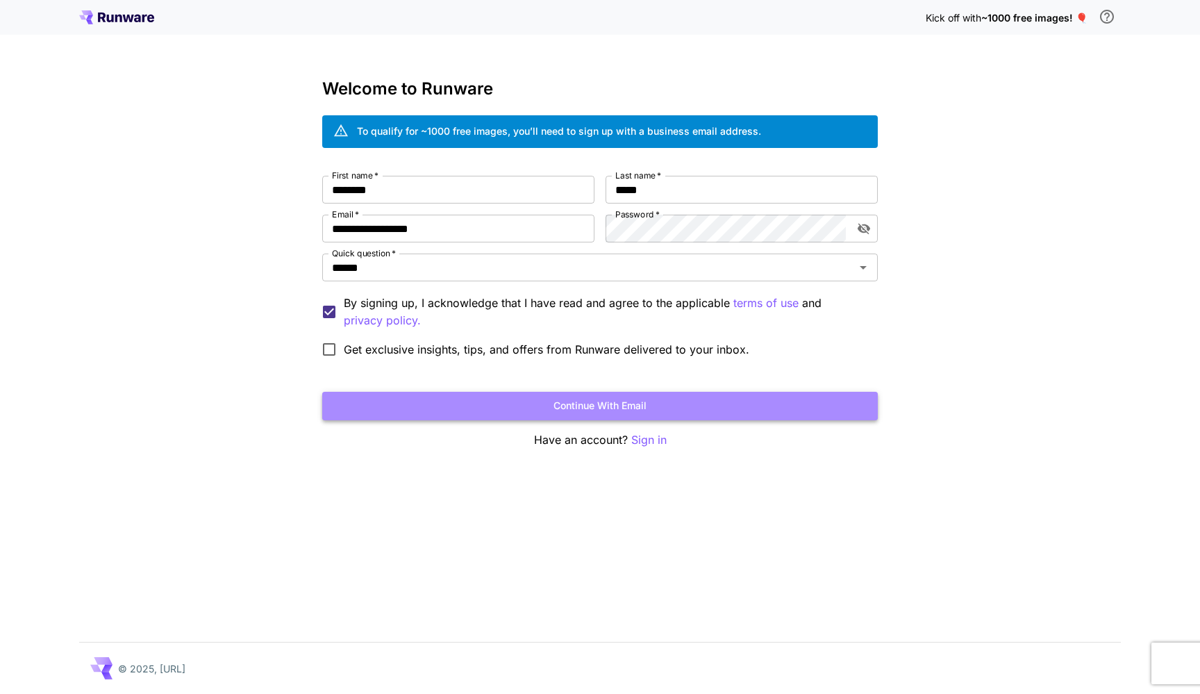
click at [649, 406] on button "Continue with email" at bounding box center [600, 406] width 556 height 28
